Goal: Information Seeking & Learning: Check status

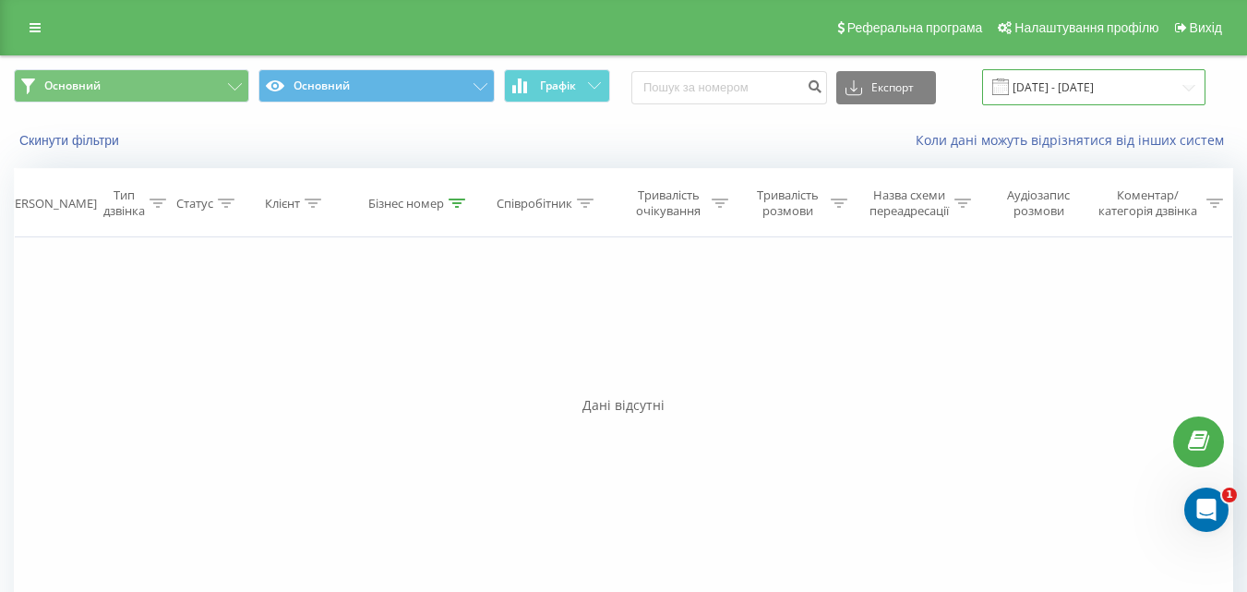
click at [1175, 78] on input "[DATE] - [DATE]" at bounding box center [1093, 87] width 223 height 36
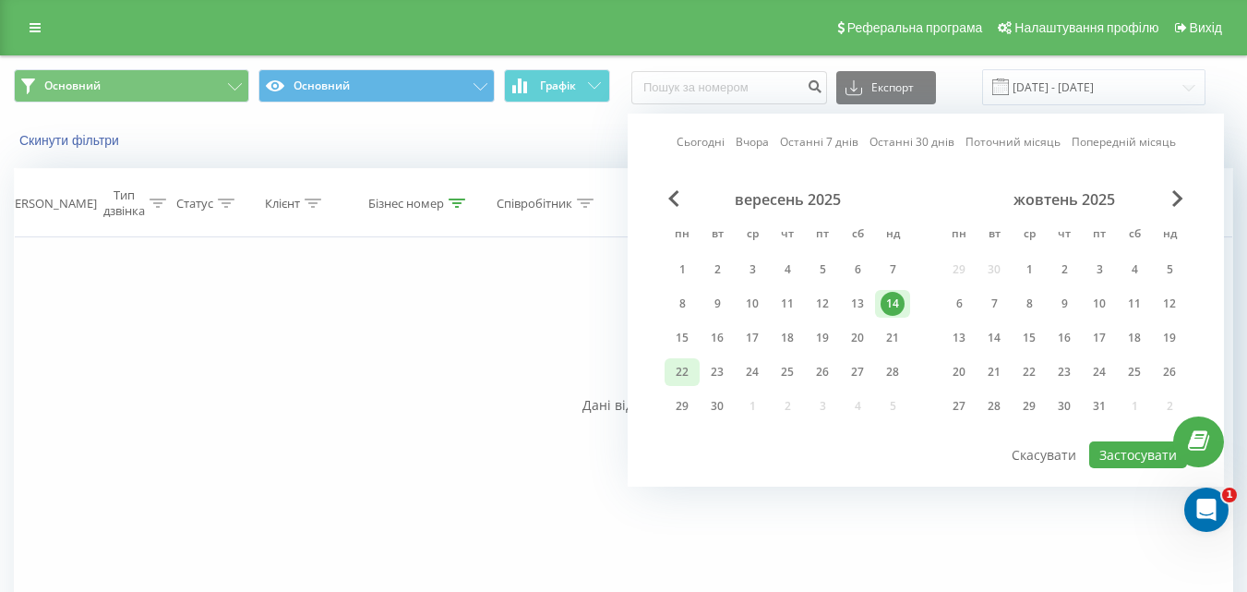
click at [690, 375] on div "22" at bounding box center [682, 372] width 24 height 24
click at [1120, 453] on button "Застосувати" at bounding box center [1138, 454] width 98 height 27
type input "[DATE] - [DATE]"
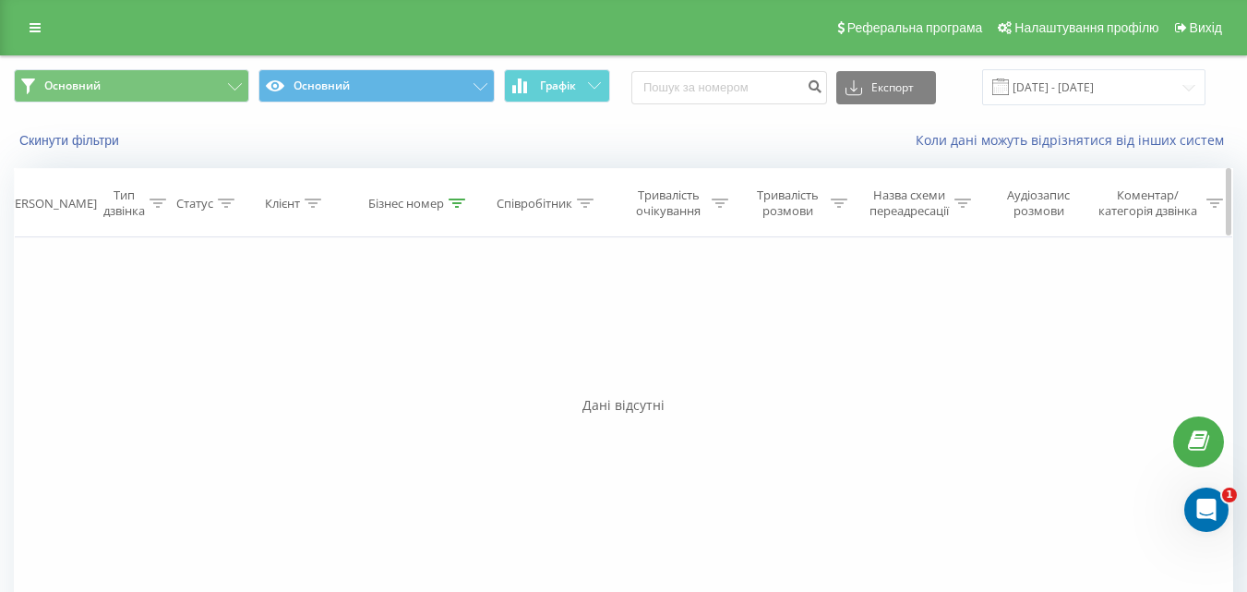
click at [456, 205] on icon at bounding box center [457, 202] width 17 height 9
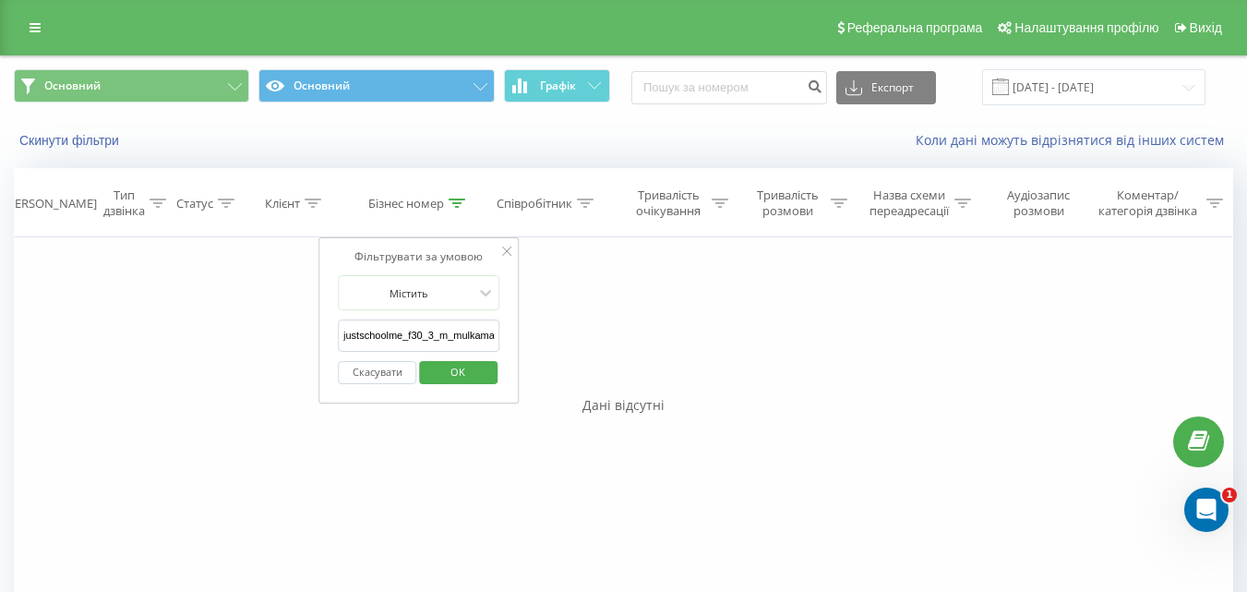
click at [439, 331] on input "justschoolme_f30_3_m_mulkamanova" at bounding box center [419, 335] width 162 height 32
paste input "justschoolme_f13_3_o_lys"
type input "justschoolme_f13_3_o_lys"
click at [462, 369] on span "OK" at bounding box center [458, 371] width 52 height 29
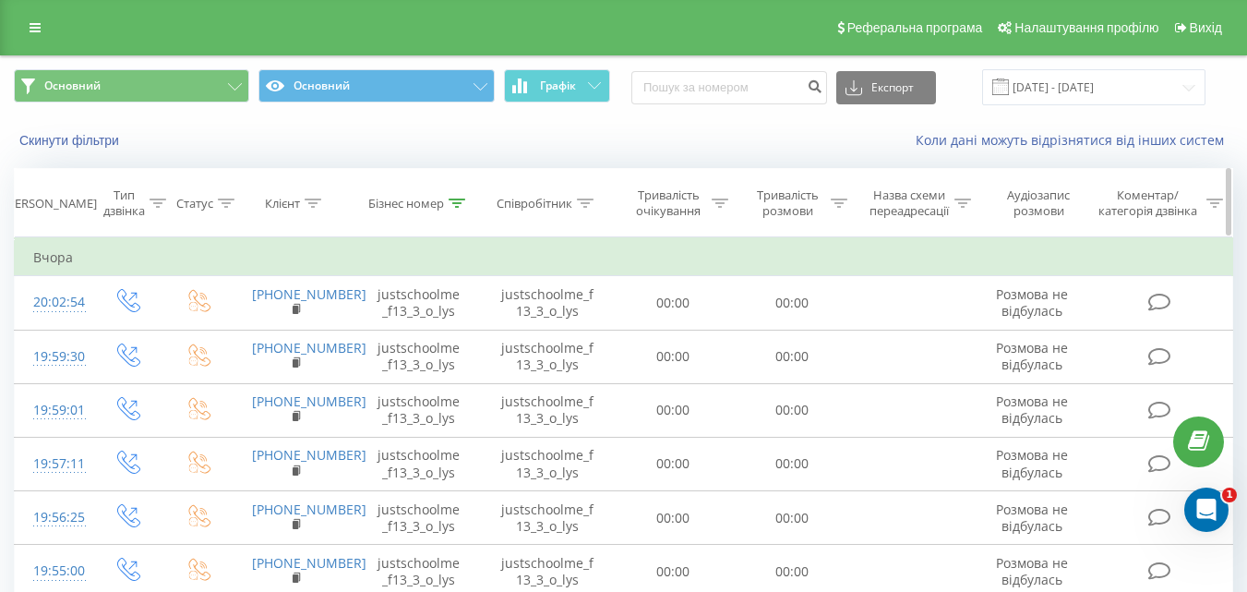
click at [460, 208] on div at bounding box center [457, 204] width 17 height 16
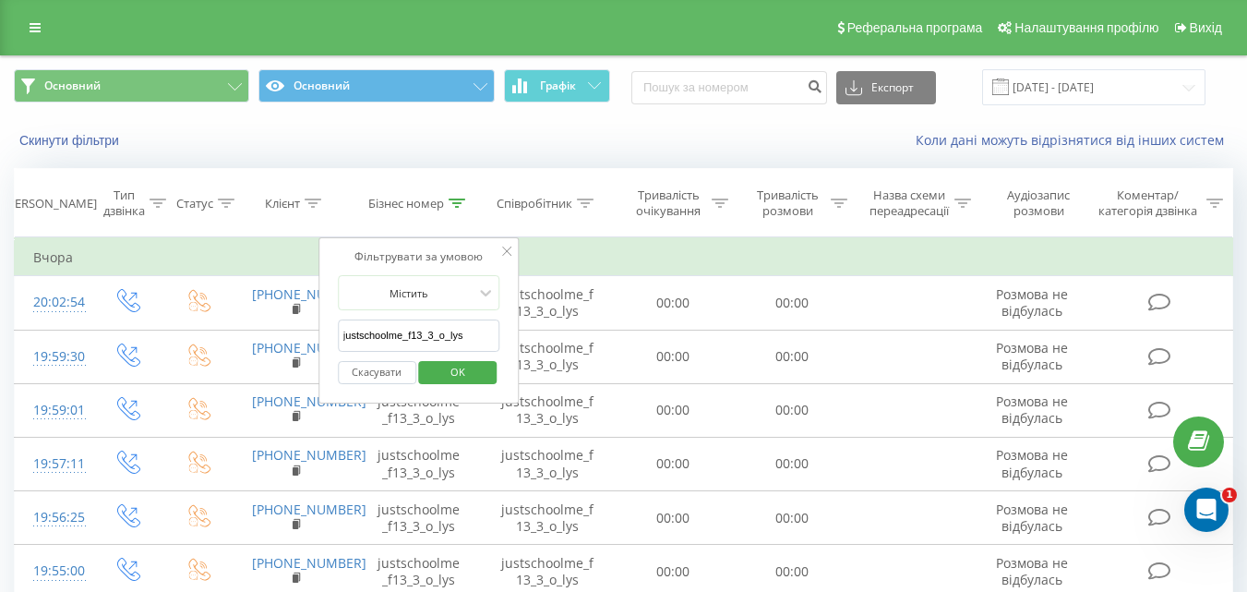
click at [450, 329] on input "justschoolme_f13_3_o_lys" at bounding box center [419, 335] width 162 height 32
paste input "justschoolme_f14_1_a_miroshnik"
type input "justschoolme_f14_1_a_miroshnik"
click at [449, 377] on span "OK" at bounding box center [458, 371] width 52 height 29
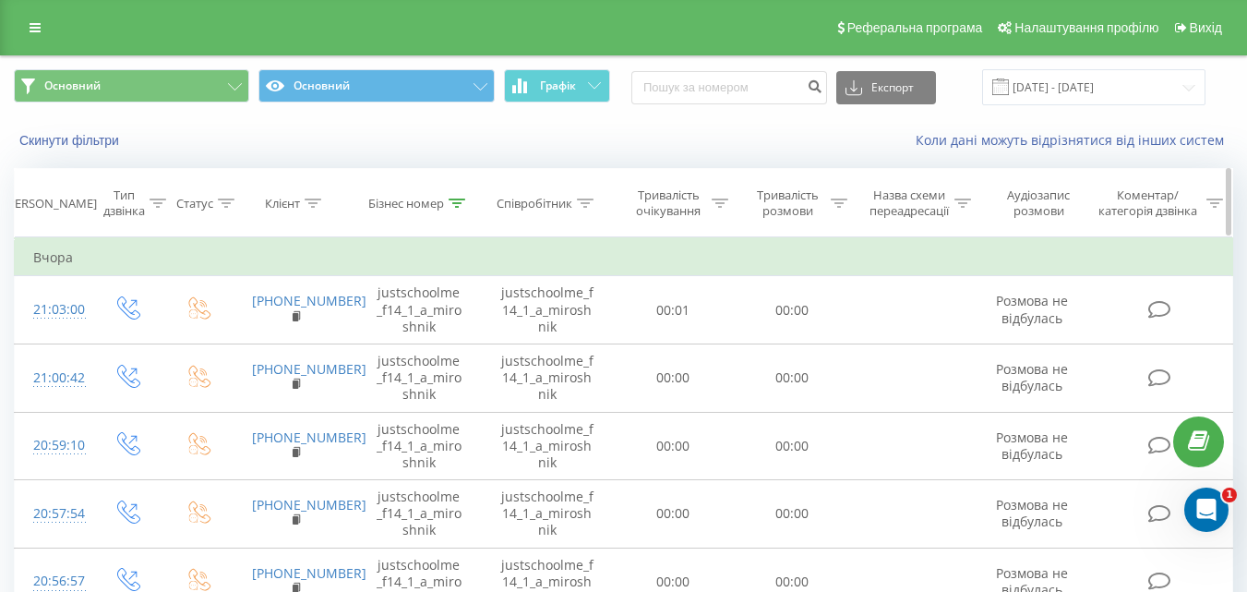
click at [458, 199] on icon at bounding box center [457, 202] width 17 height 9
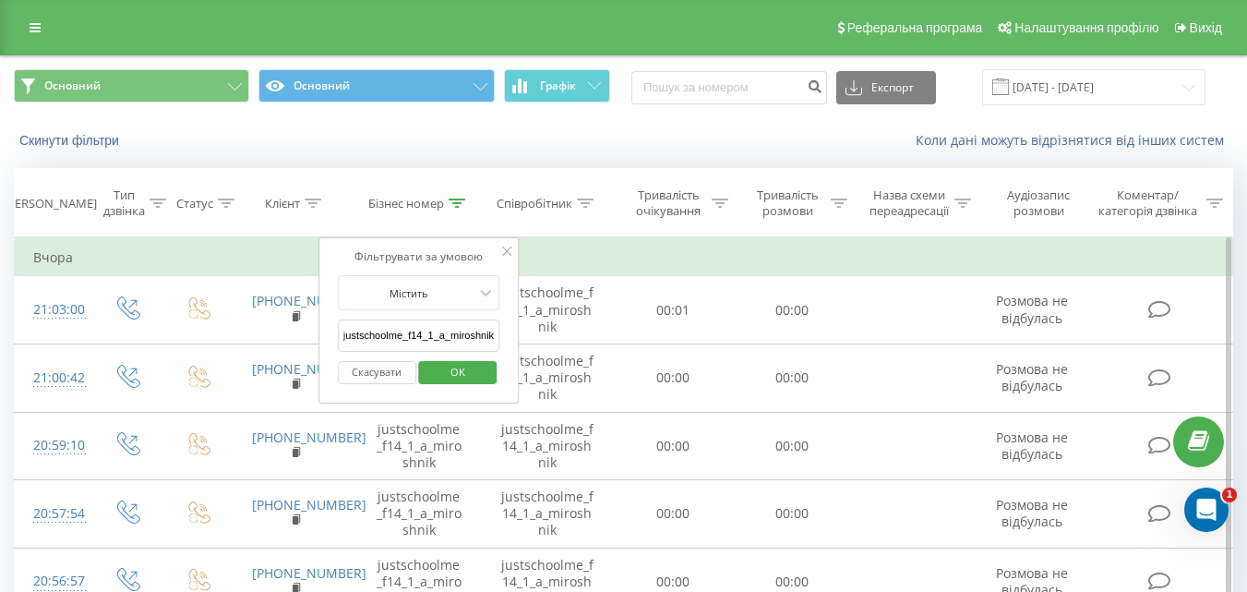
click at [471, 342] on input "justschoolme_f14_1_a_miroshnik" at bounding box center [419, 335] width 162 height 32
paste input "justschoolme_f15_2_m_mishukova"
type input "justschoolme_f15_2_m_mishukova"
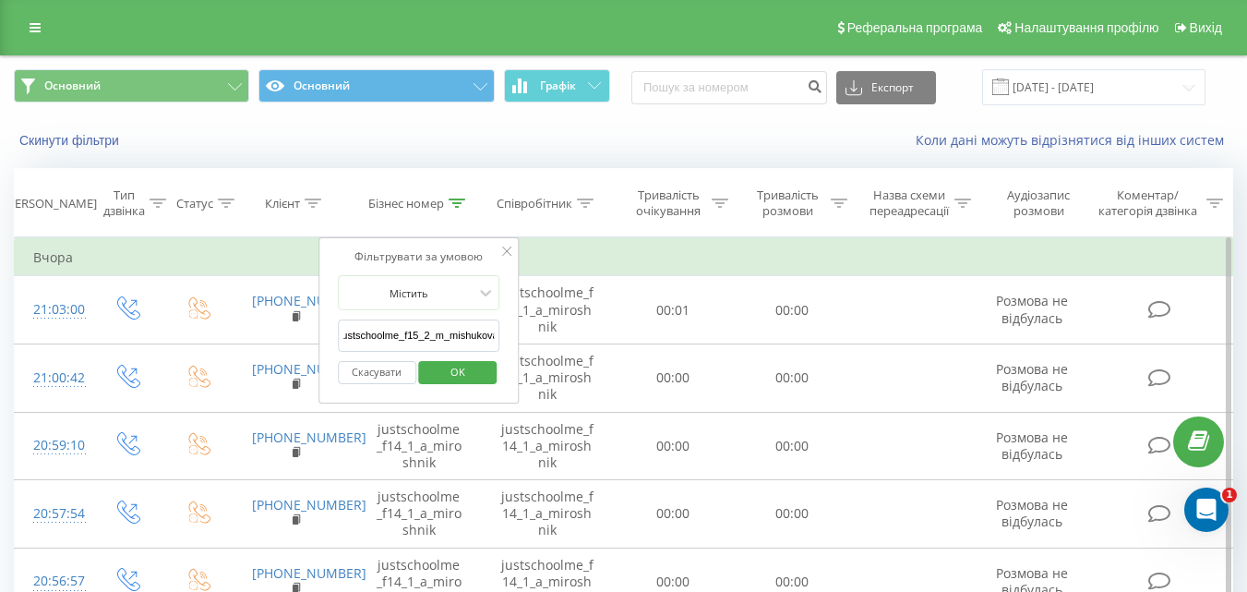
click at [471, 373] on span "OK" at bounding box center [458, 371] width 52 height 29
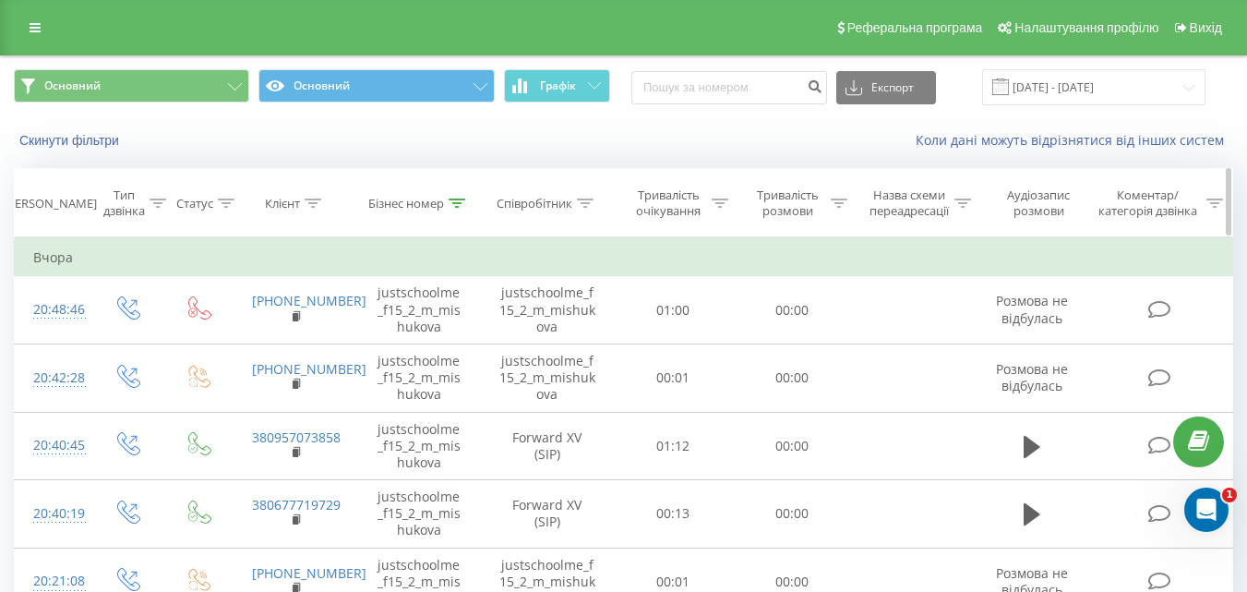
click at [457, 202] on icon at bounding box center [457, 202] width 17 height 9
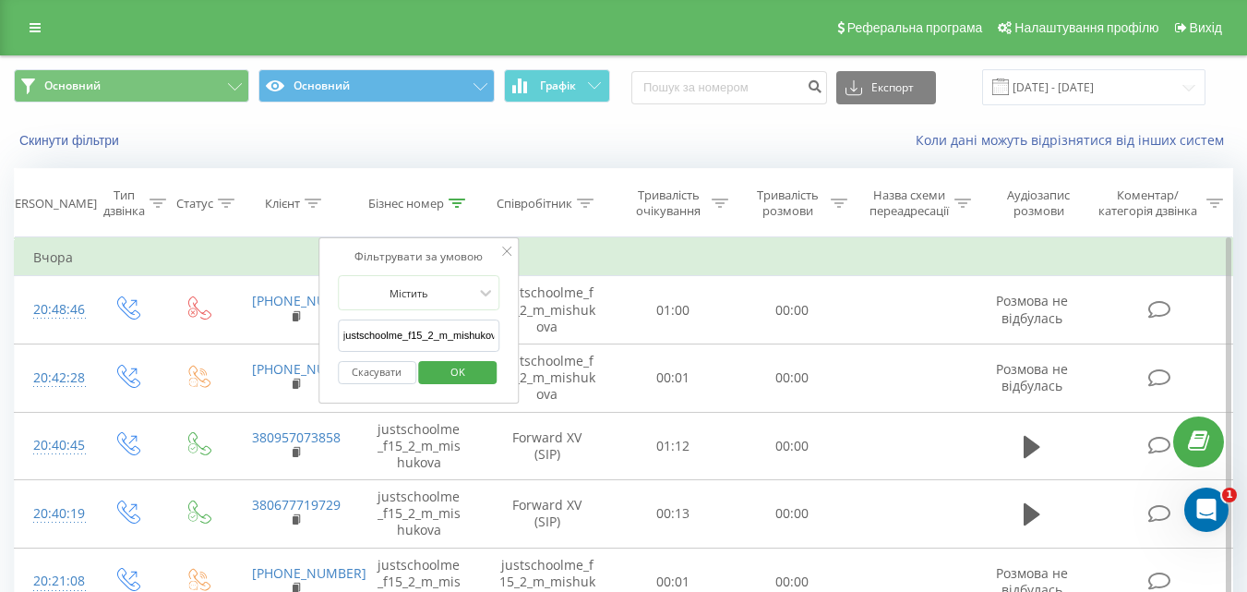
click at [475, 334] on input "justschoolme_f15_2_m_mishukova" at bounding box center [419, 335] width 162 height 32
paste input "justschoolme_f16_1_a_klymenko"
type input "justschoolme_f16_1_a_klymenko"
click at [455, 374] on span "OK" at bounding box center [458, 371] width 52 height 29
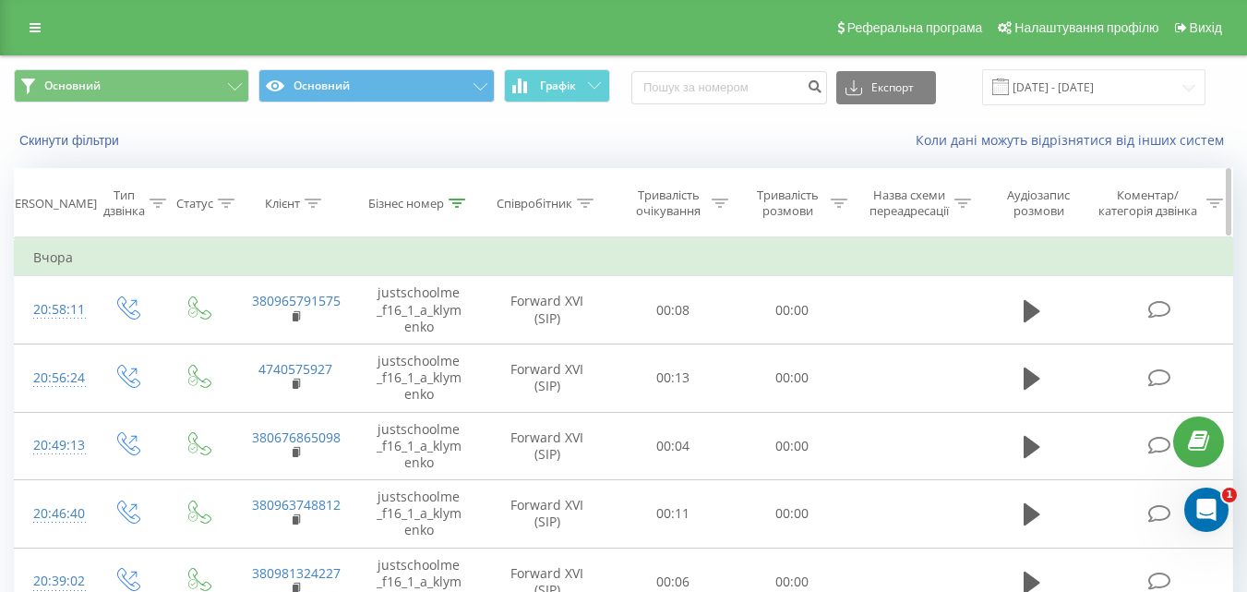
click at [458, 205] on icon at bounding box center [457, 202] width 17 height 9
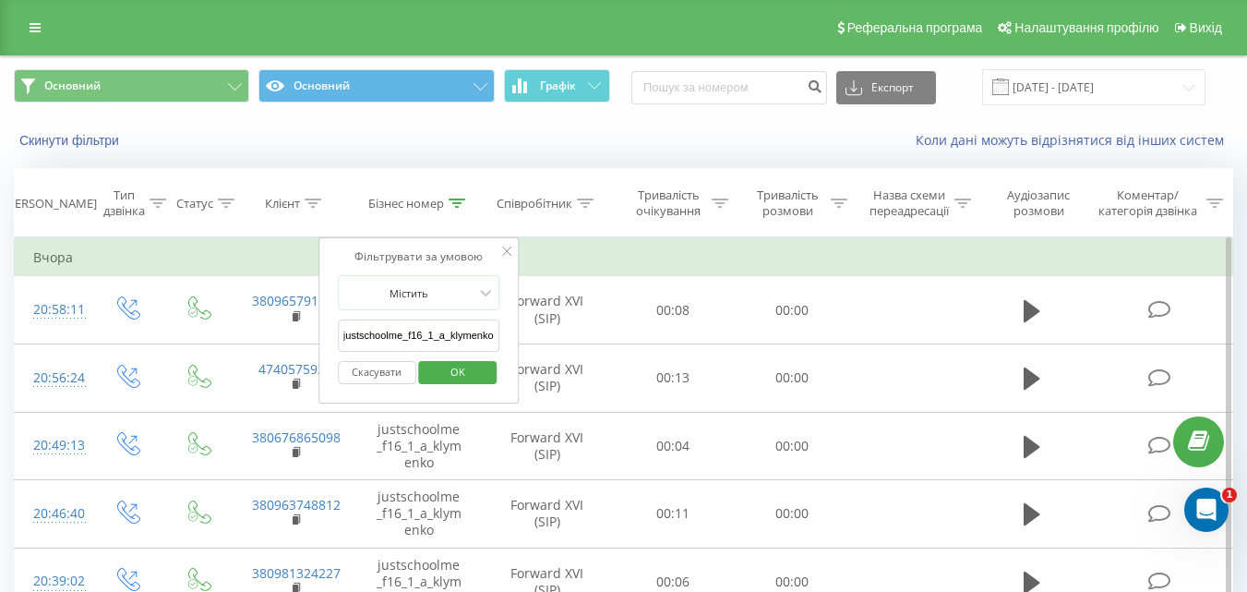
click at [467, 335] on input "justschoolme_f16_1_a_klymenko" at bounding box center [419, 335] width 162 height 32
paste input "justschoolme_f18_2_k_pashchenko"
type input "justschoolme_f18_2_k_pashchenko"
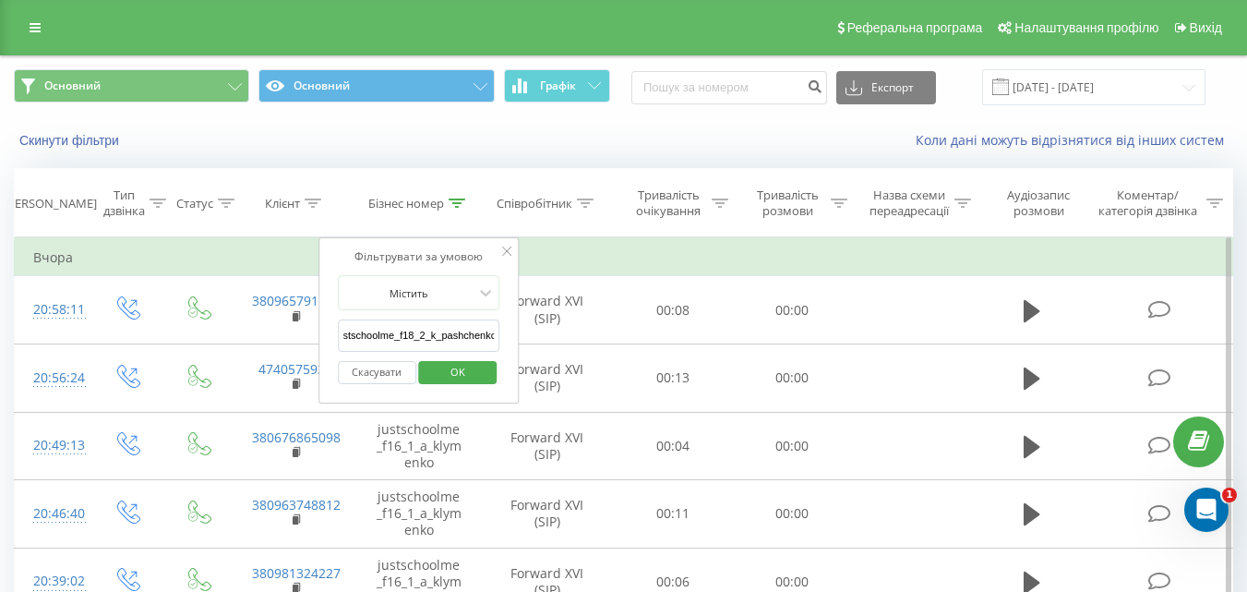
click at [473, 380] on span "OK" at bounding box center [458, 371] width 52 height 29
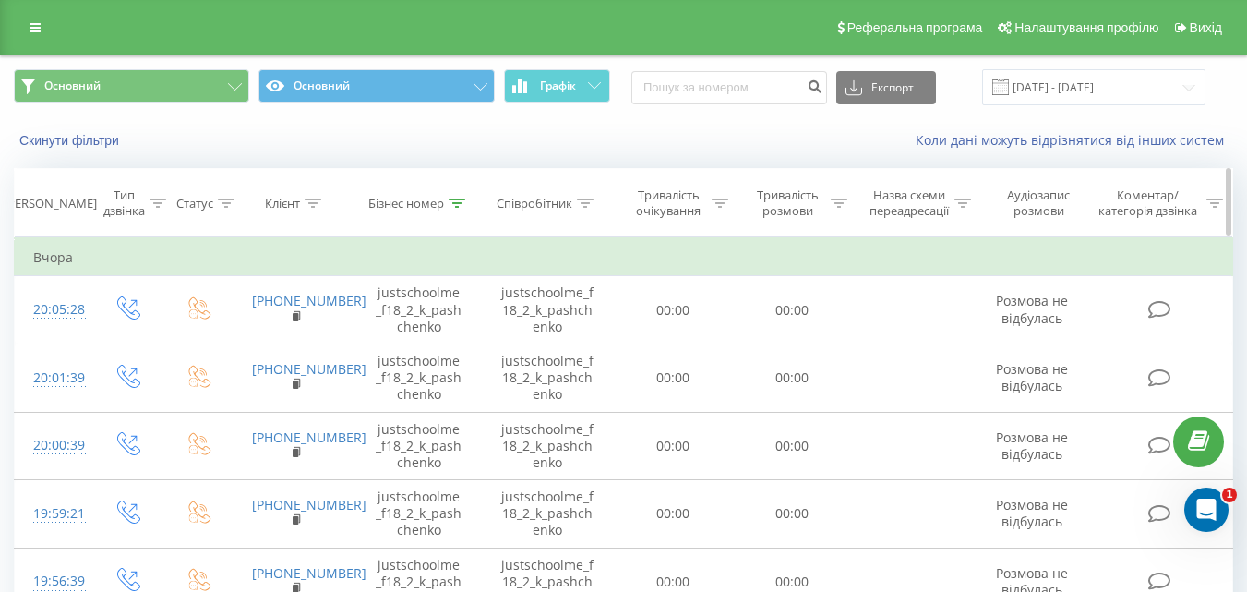
click at [451, 198] on icon at bounding box center [457, 202] width 17 height 9
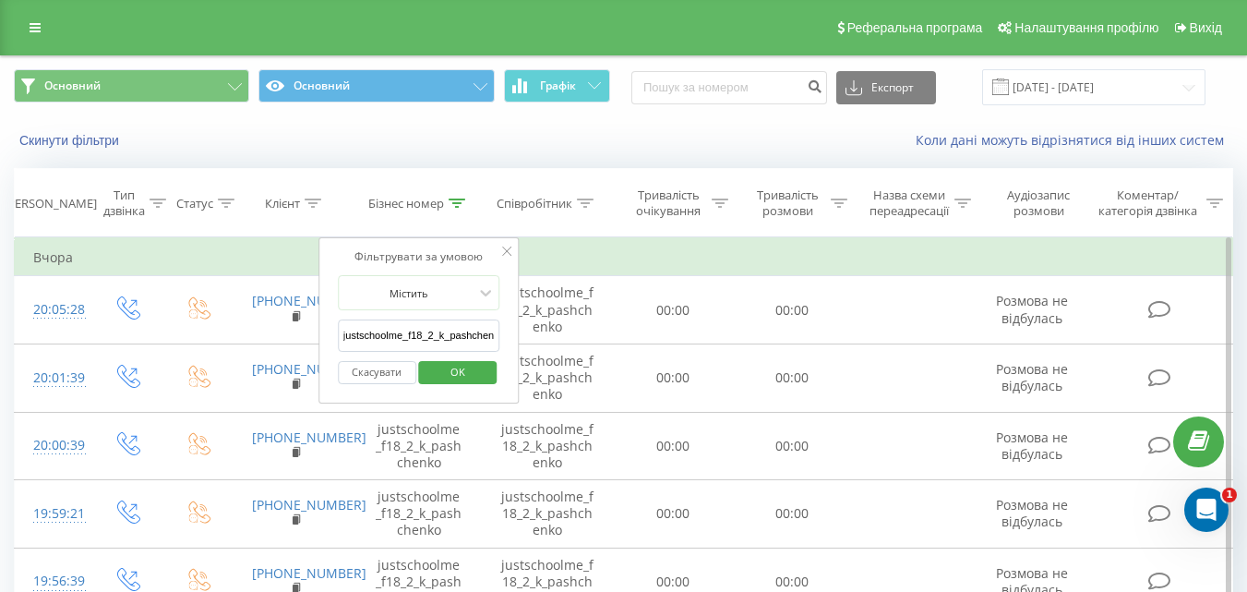
click at [461, 337] on input "justschoolme_f18_2_k_pashchenko" at bounding box center [419, 335] width 162 height 32
paste input "justschoolme_f21_1_n_denysyuk"
type input "justschoolme_f21_1_n_denysyuk"
click at [473, 375] on span "OK" at bounding box center [458, 371] width 52 height 29
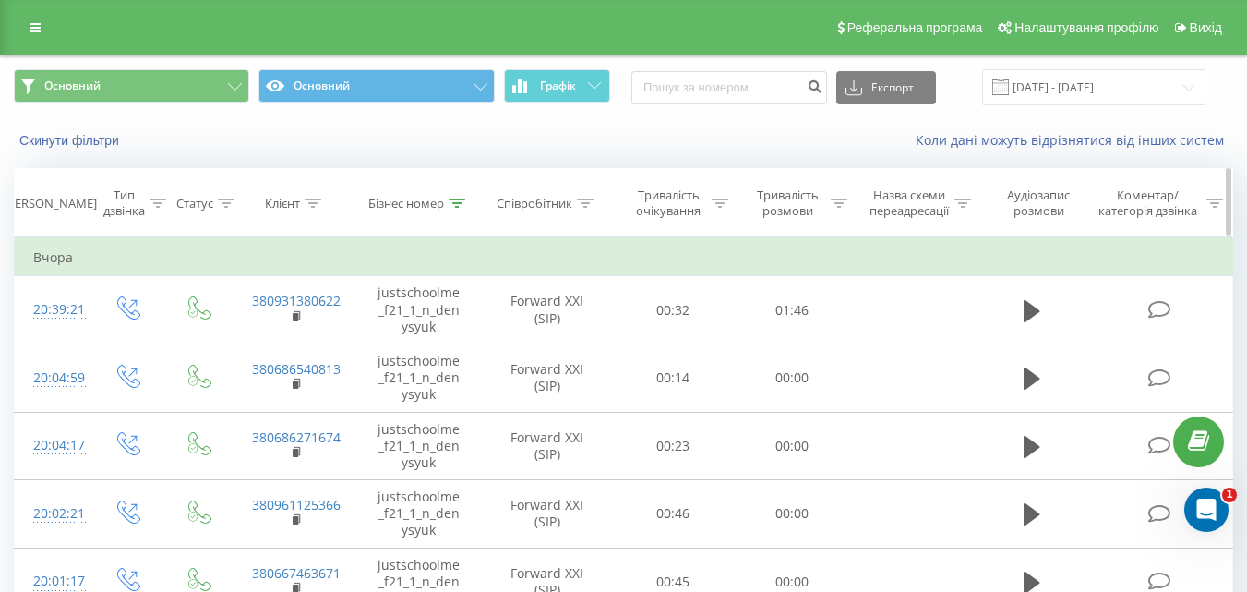
click at [458, 202] on icon at bounding box center [457, 202] width 17 height 9
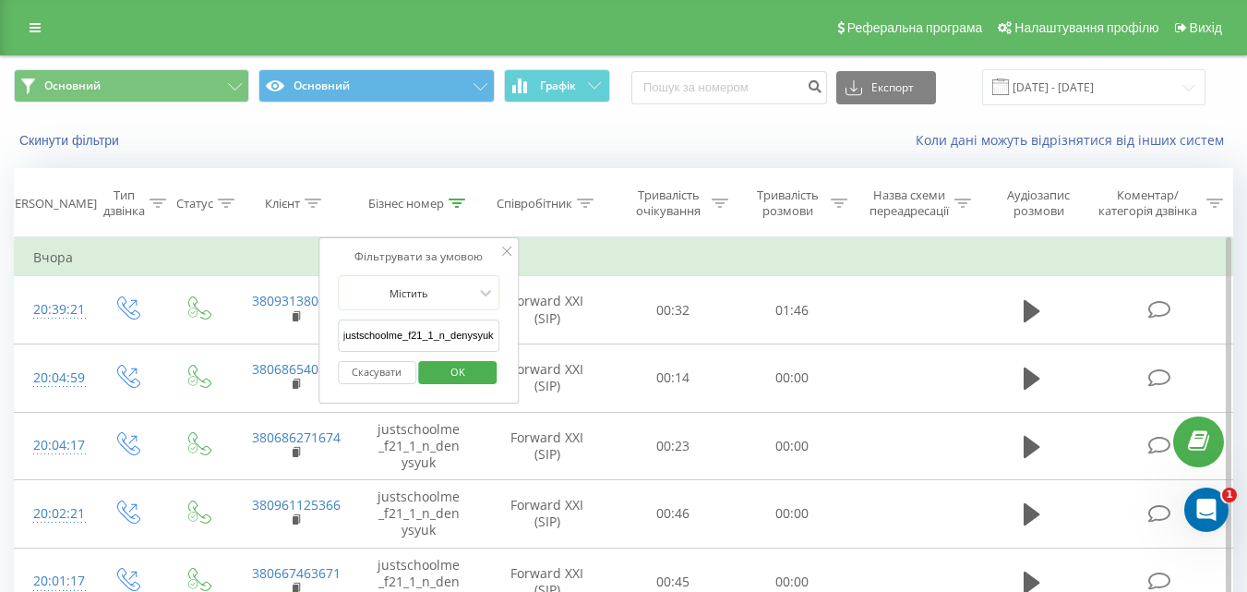
click at [431, 336] on input "justschoolme_f21_1_n_denysyuk" at bounding box center [419, 335] width 162 height 32
paste input "justschoolme_f24_1_y_myronenko"
type input "justschoolme_f24_1_y_myronenko"
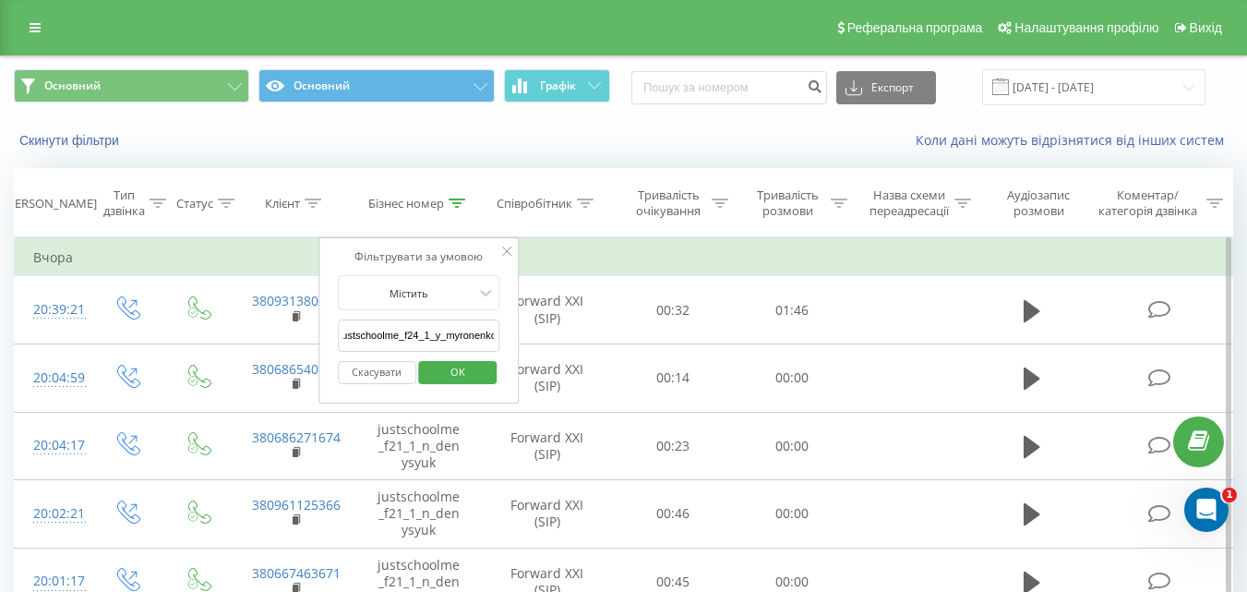
scroll to position [0, 0]
click at [485, 377] on button "OK" at bounding box center [458, 372] width 78 height 23
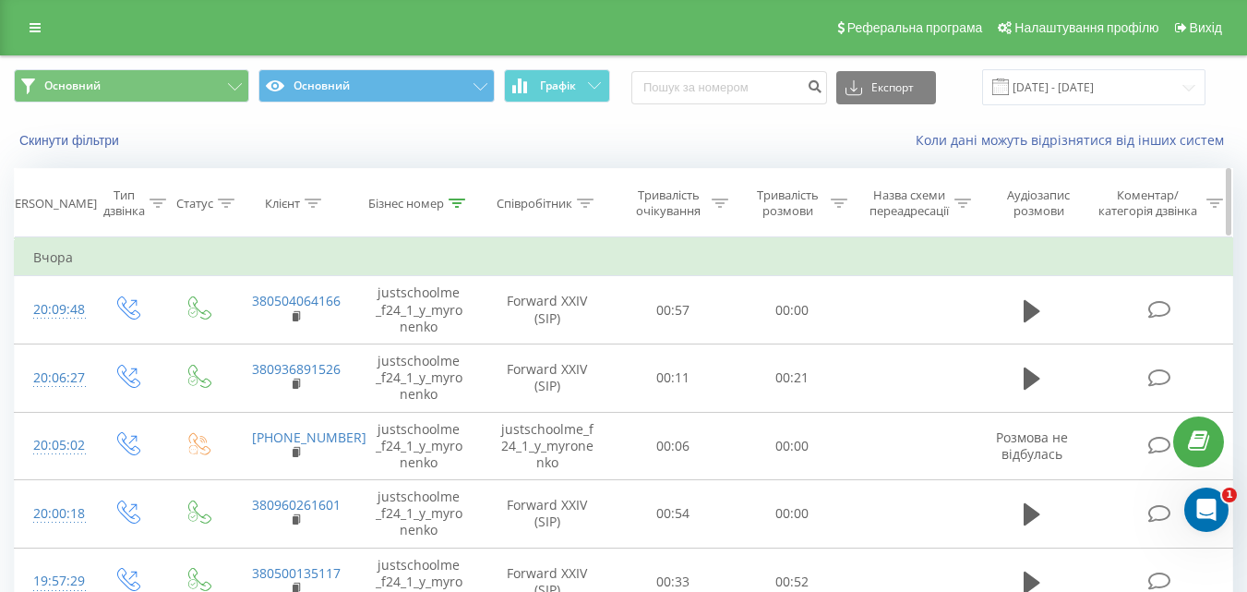
click at [457, 198] on icon at bounding box center [457, 202] width 17 height 9
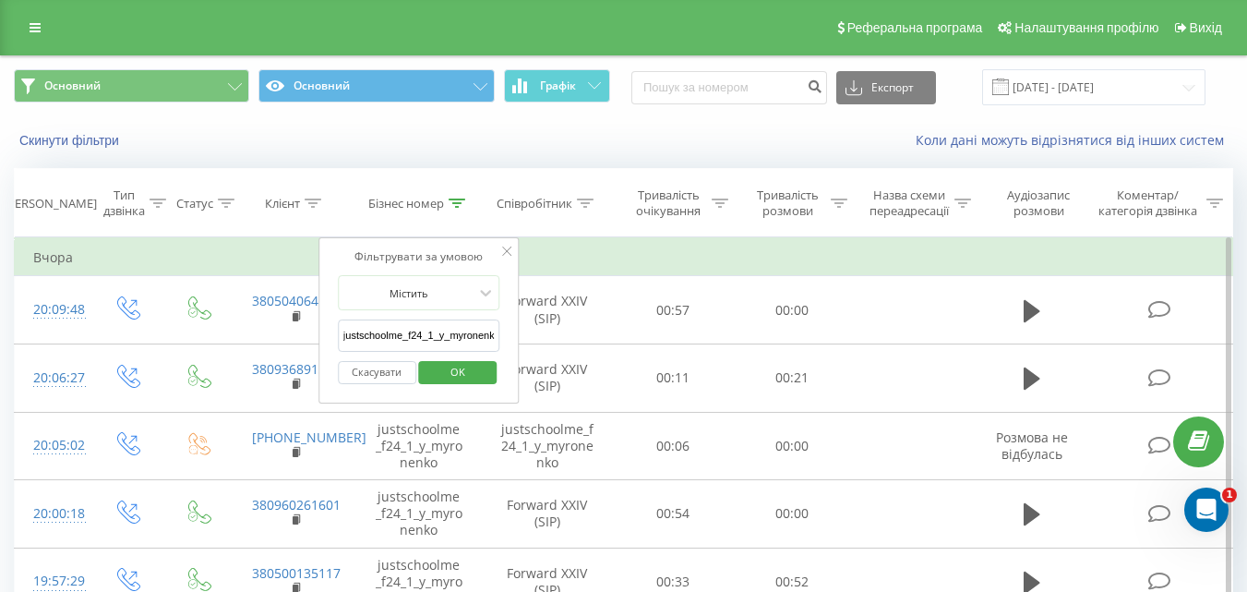
click at [462, 327] on input "justschoolme_f24_1_y_myronenko" at bounding box center [419, 335] width 162 height 32
paste input "justschoolme_f13_2_a_nenych"
type input "justschoolme_f13_2_a_nenych"
click at [464, 372] on span "OK" at bounding box center [458, 371] width 52 height 29
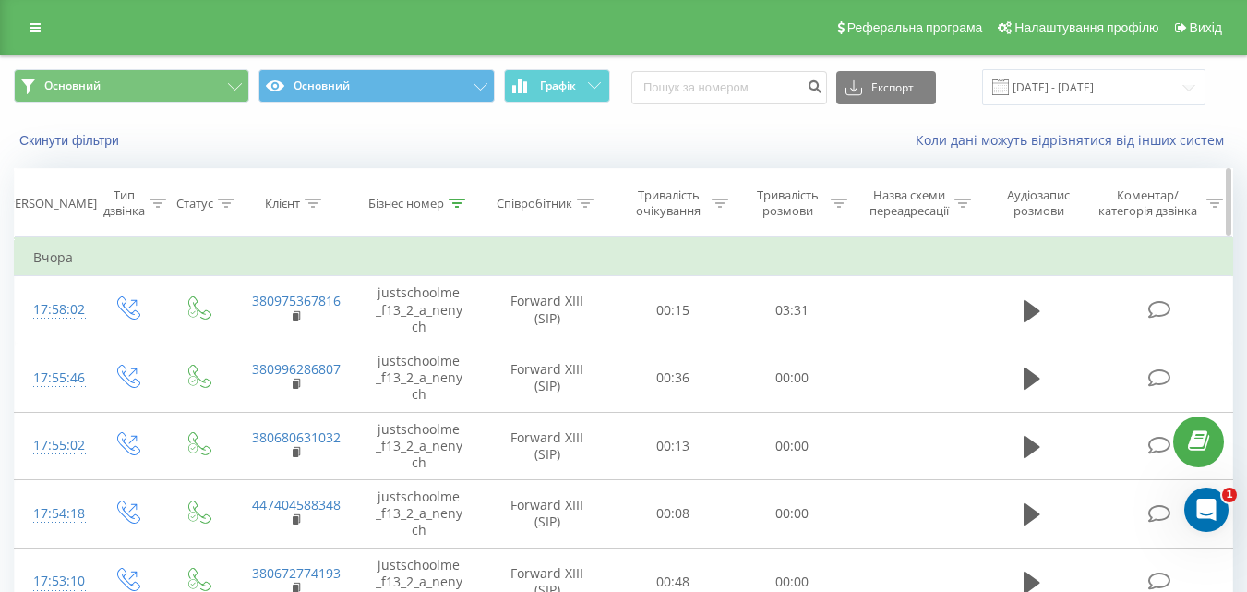
click at [456, 196] on div at bounding box center [457, 204] width 17 height 16
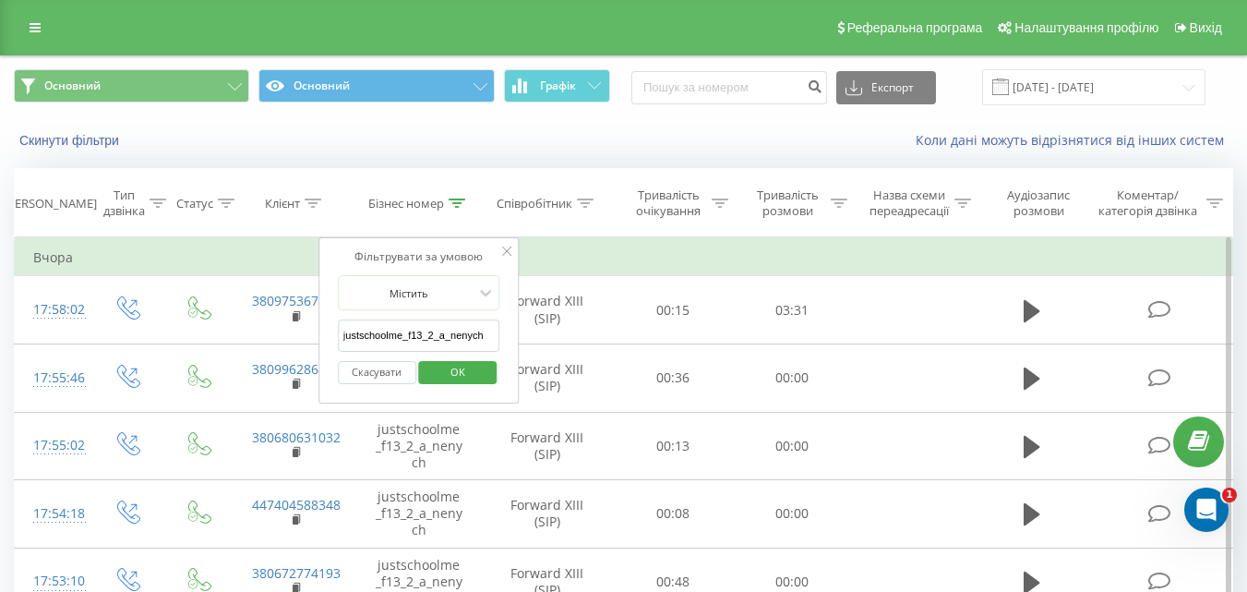
click at [432, 331] on input "justschoolme_f13_2_a_nenych" at bounding box center [419, 335] width 162 height 32
paste input "justschoolme_f7_1_d_kharynka"
type input "justschoolme_f7_1_d_kharynka"
click at [452, 363] on span "OK" at bounding box center [458, 371] width 52 height 29
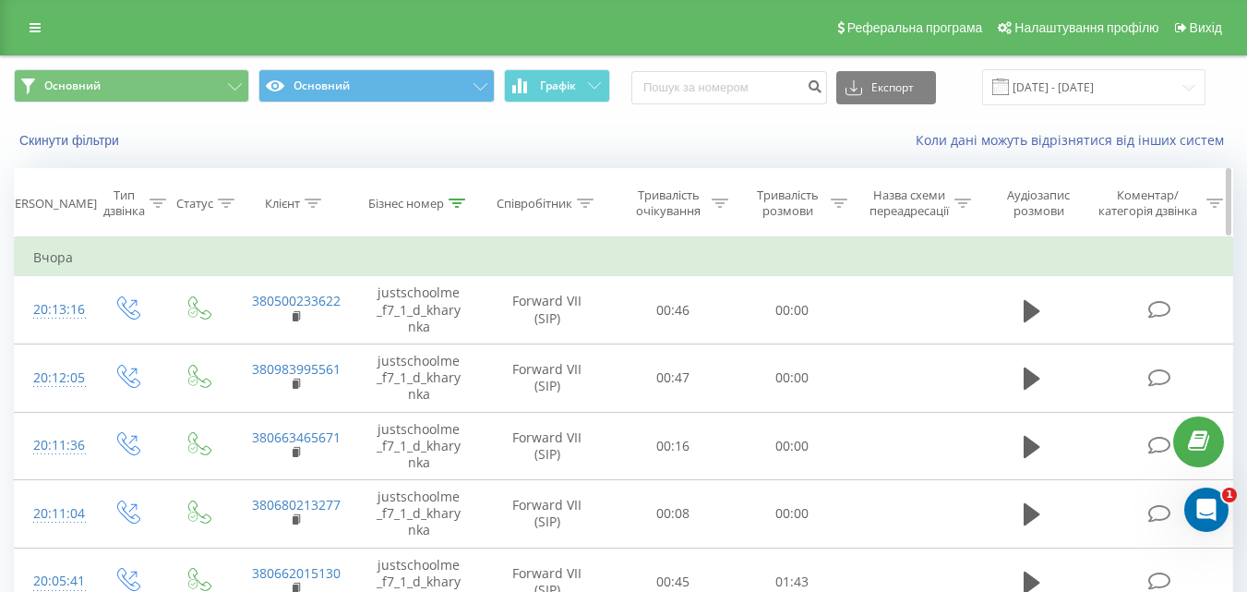
click at [457, 201] on icon at bounding box center [457, 202] width 17 height 9
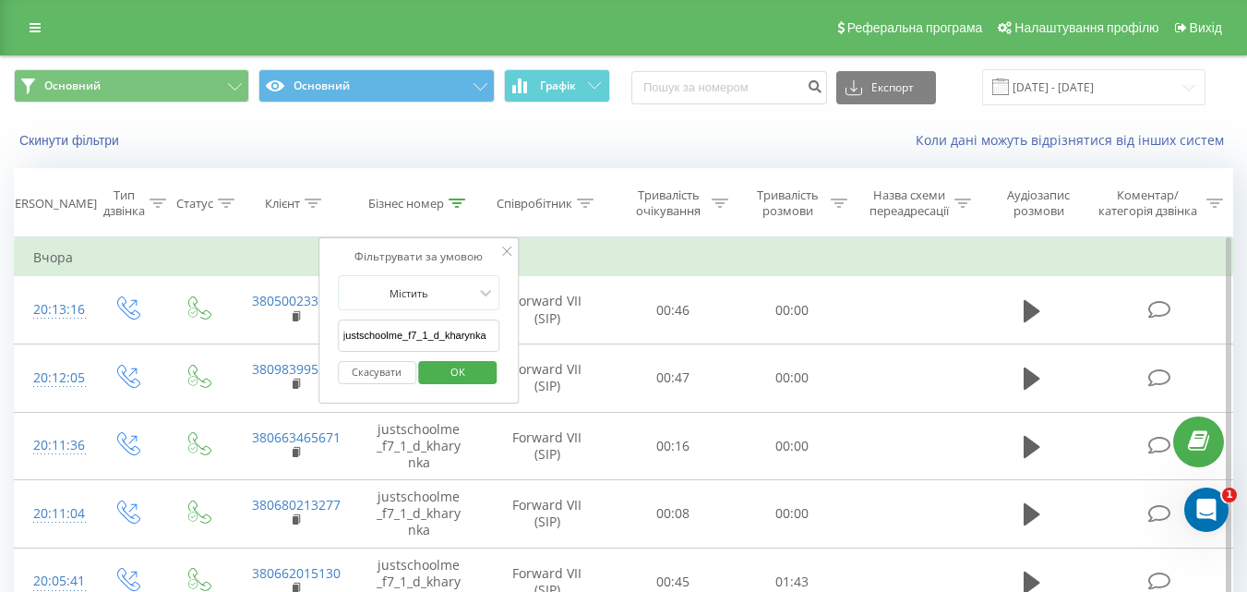
click at [425, 335] on input "justschoolme_f7_1_d_kharynka" at bounding box center [419, 335] width 162 height 32
paste input "justschoolme_f18_3_n_kolosovska"
type input "justschoolme_f18_3_n_kolosovska"
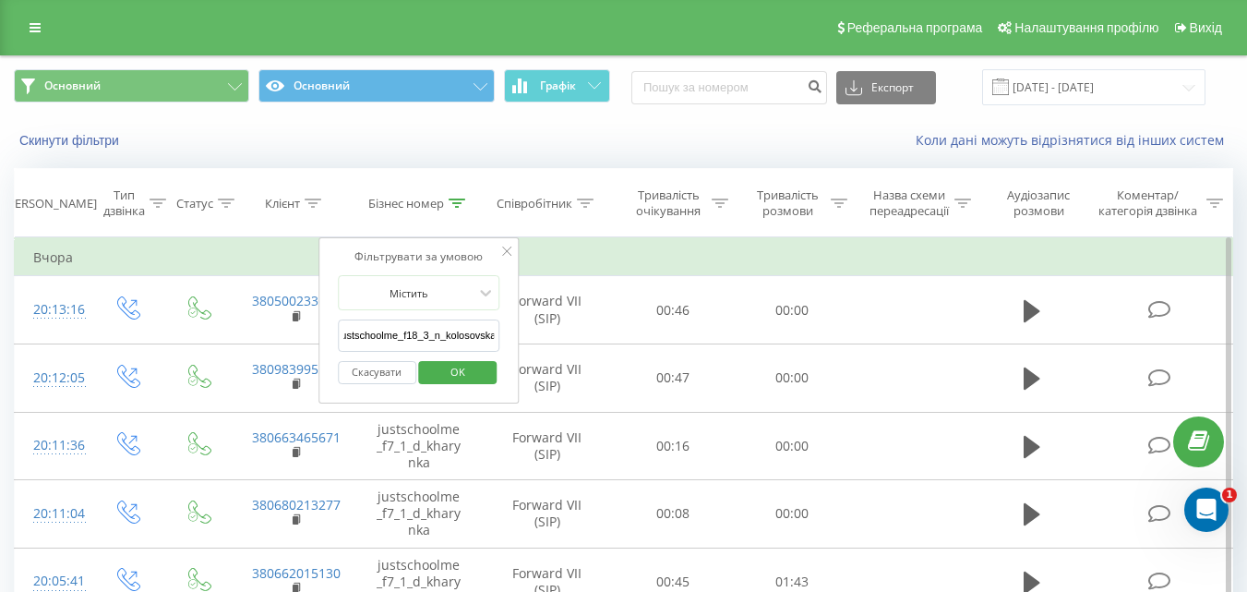
click at [477, 376] on span "OK" at bounding box center [458, 371] width 52 height 29
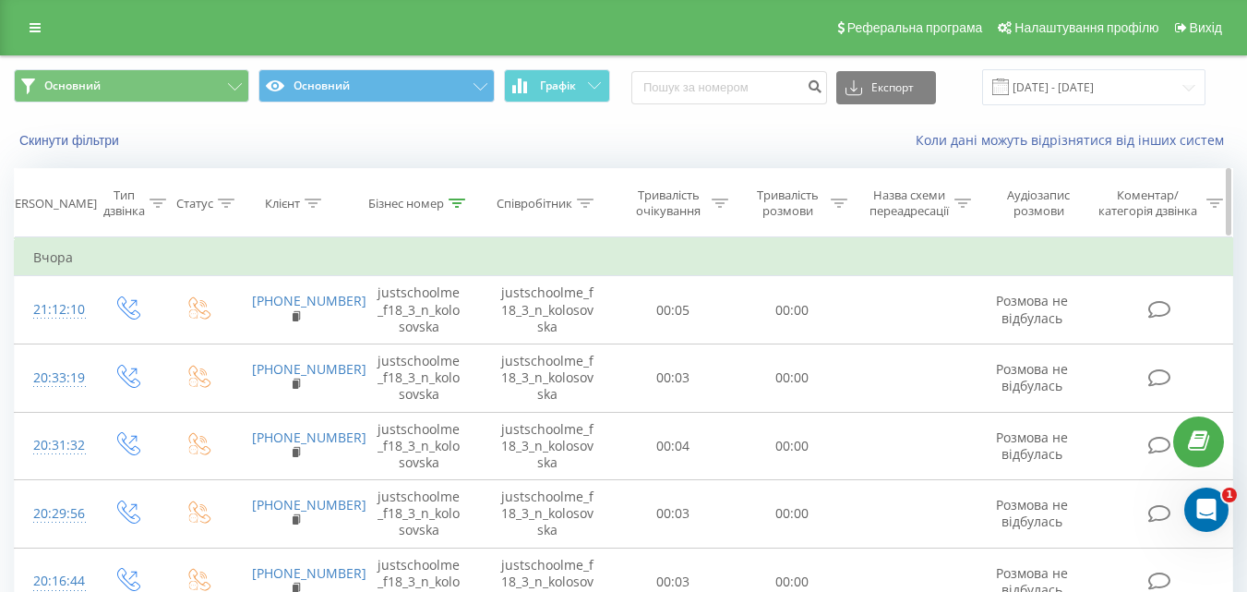
click at [456, 208] on div at bounding box center [457, 204] width 17 height 16
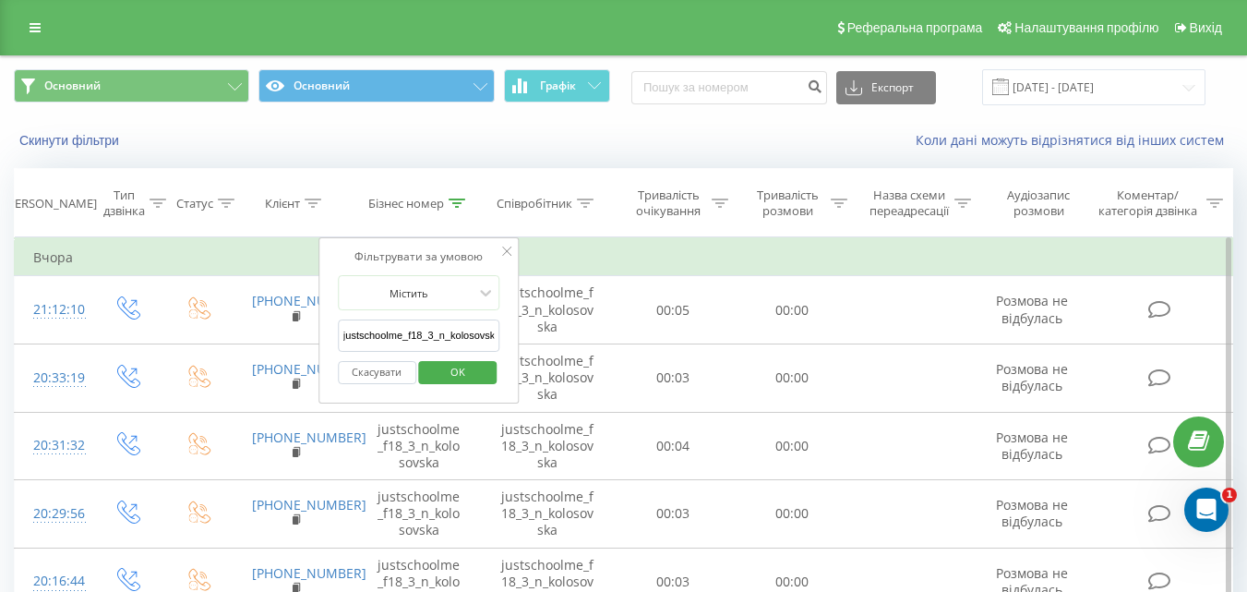
click at [419, 339] on input "justschoolme_f18_3_n_kolosovska" at bounding box center [419, 335] width 162 height 32
paste input "justschoolme_f32_2_p_tkachenko"
type input "justschoolme_f32_2_p_tkachenko"
click at [458, 383] on span "OK" at bounding box center [458, 371] width 52 height 29
